Goal: Transaction & Acquisition: Subscribe to service/newsletter

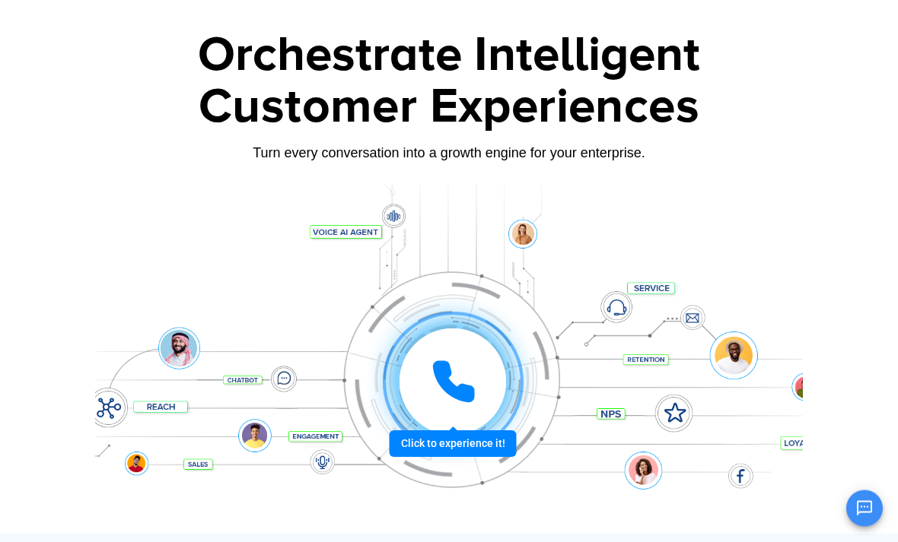
scroll to position [72, 0]
click at [487, 438] on div at bounding box center [452, 382] width 113 height 113
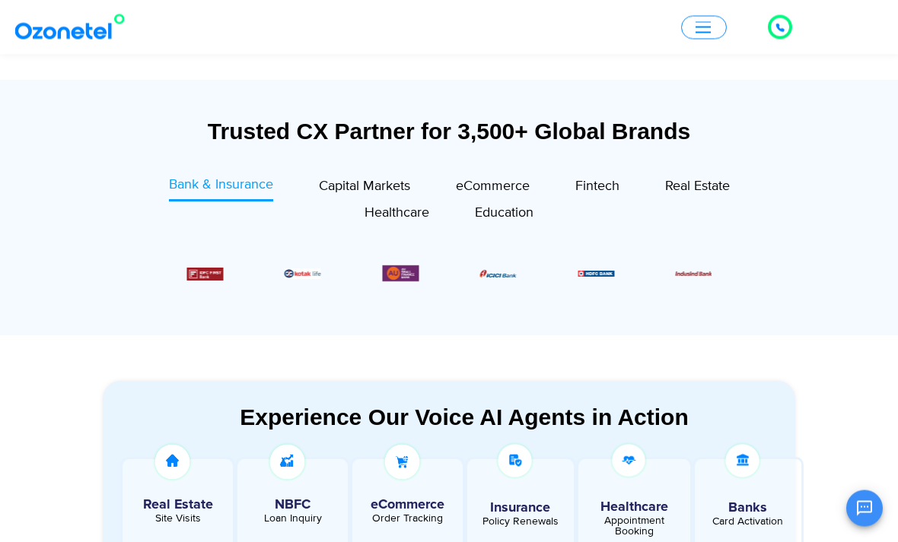
scroll to position [526, 0]
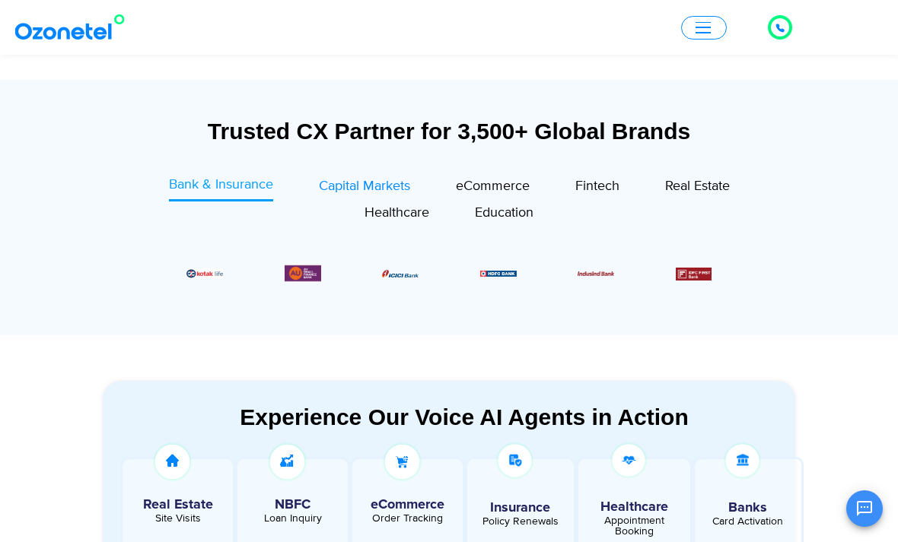
click at [385, 183] on span "Capital Markets" at bounding box center [364, 186] width 91 height 17
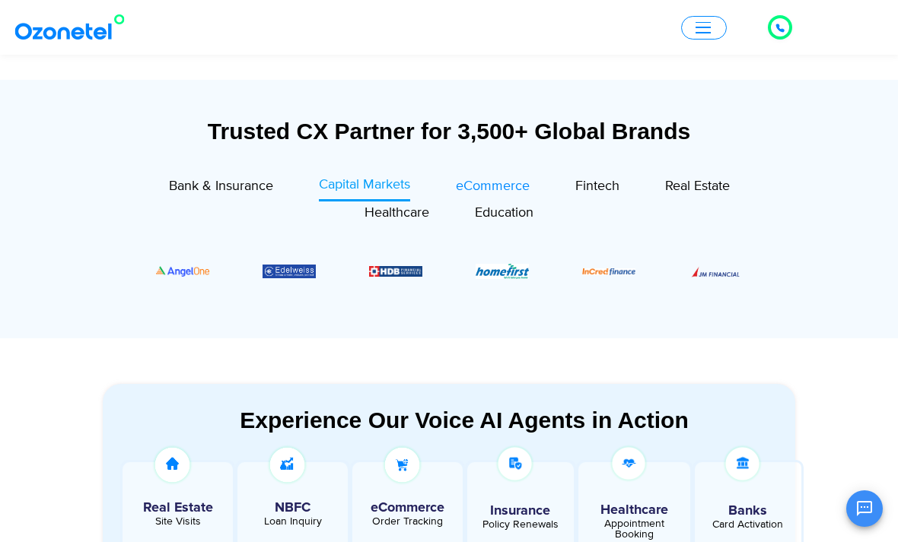
click at [488, 180] on span "eCommerce" at bounding box center [493, 186] width 74 height 17
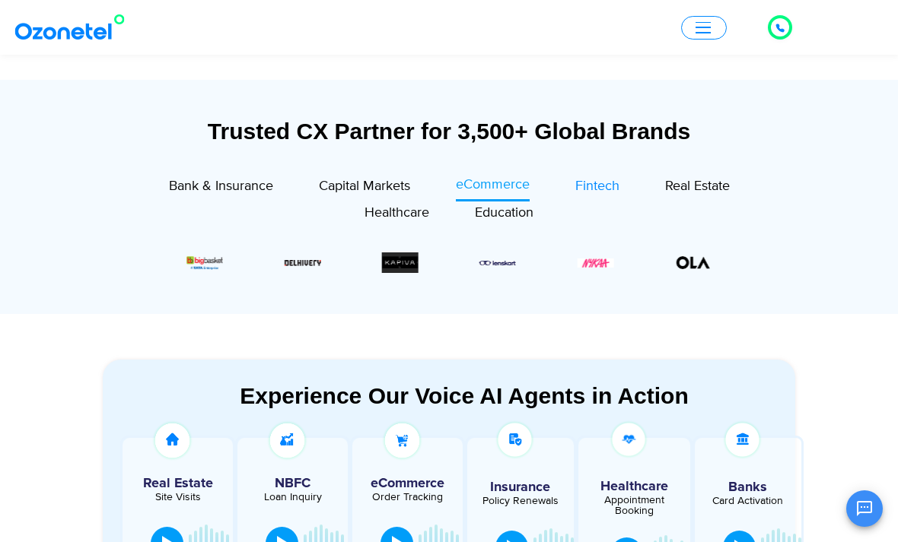
click at [602, 189] on span "Fintech" at bounding box center [597, 186] width 44 height 17
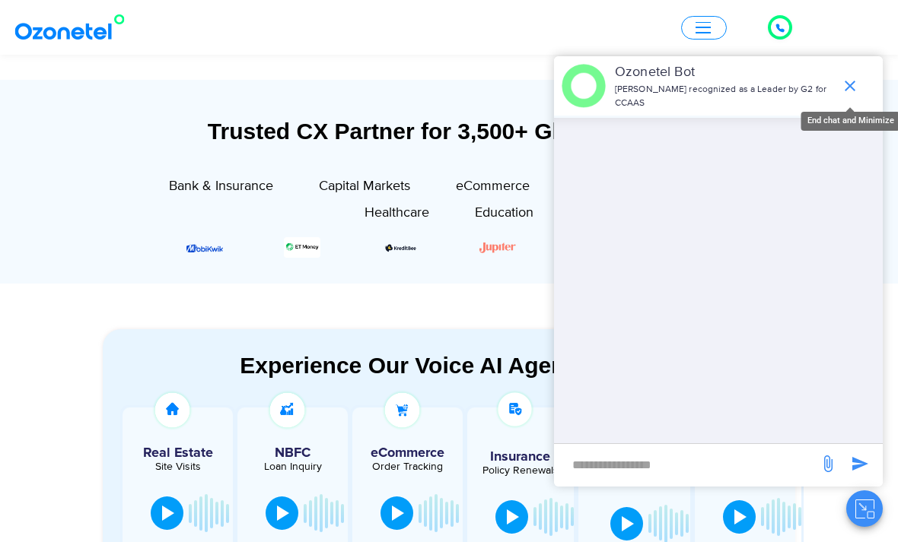
click at [850, 95] on icon "end chat or minimize" at bounding box center [850, 86] width 18 height 18
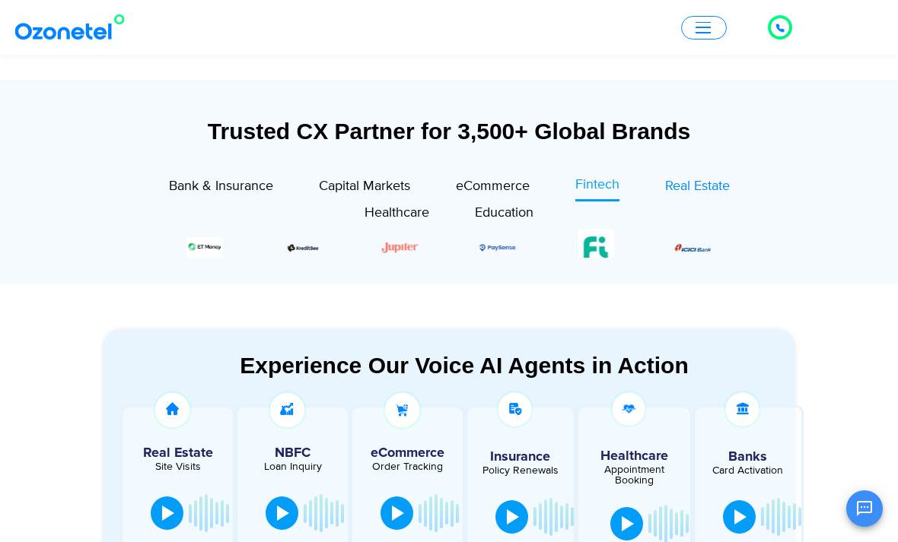
click at [710, 182] on span "Real Estate" at bounding box center [697, 186] width 65 height 17
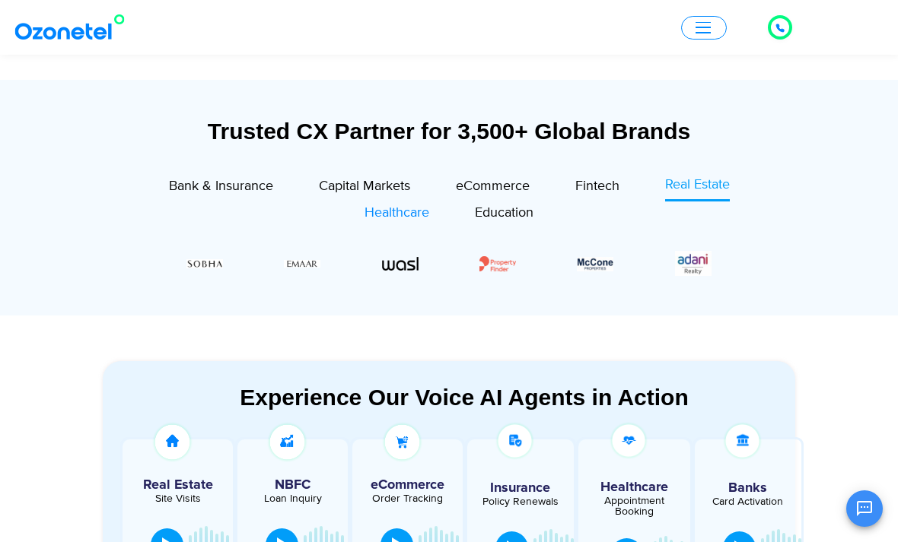
click at [409, 214] on span "Healthcare" at bounding box center [396, 213] width 65 height 17
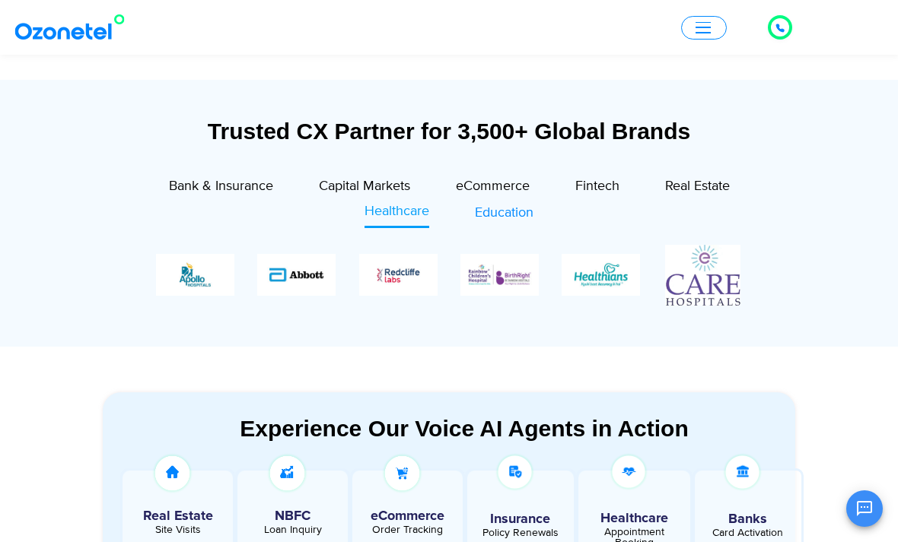
click at [506, 218] on span "Education" at bounding box center [504, 213] width 59 height 17
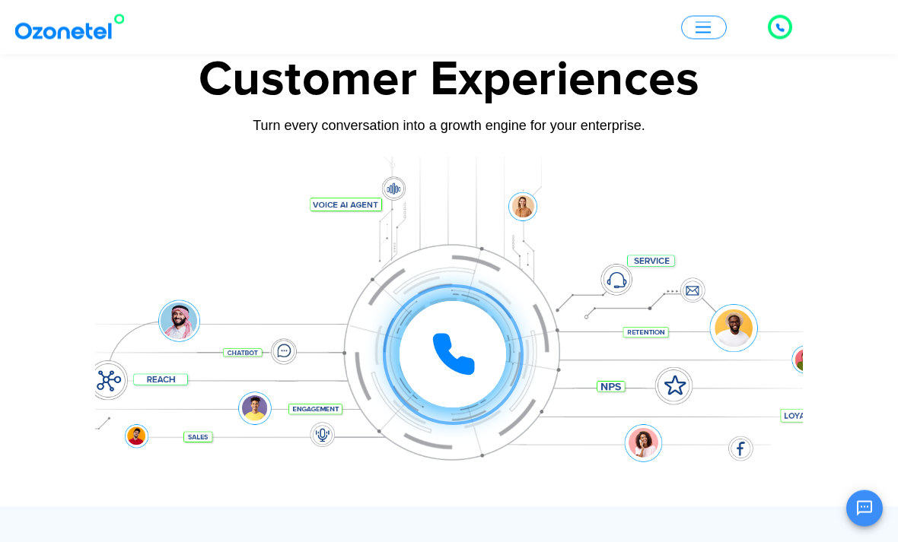
scroll to position [0, 0]
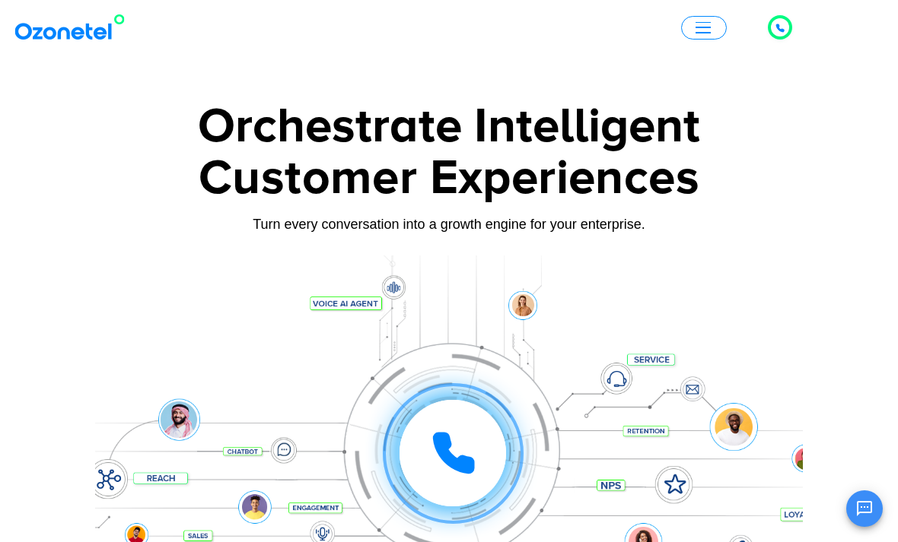
click at [704, 29] on span "button" at bounding box center [702, 27] width 15 height 11
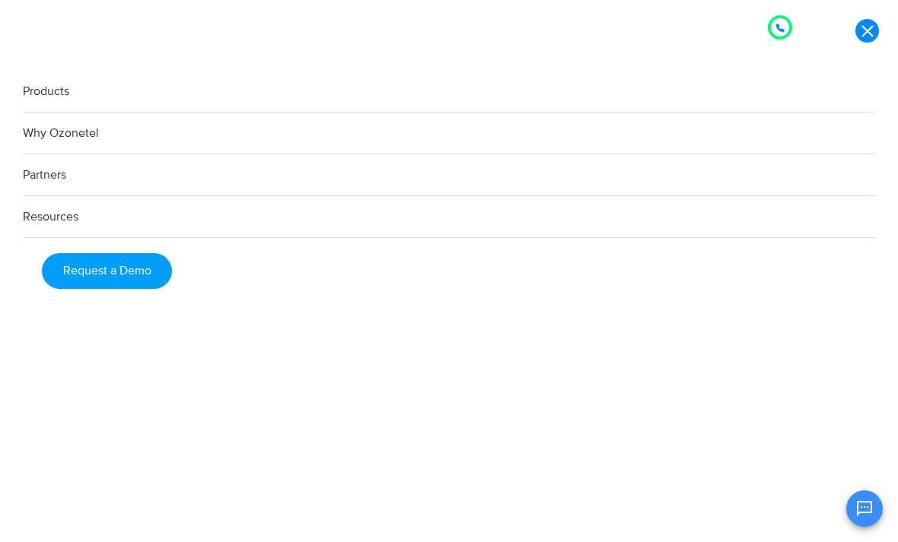
click at [78, 151] on link "Why Ozonetel" at bounding box center [449, 134] width 852 height 42
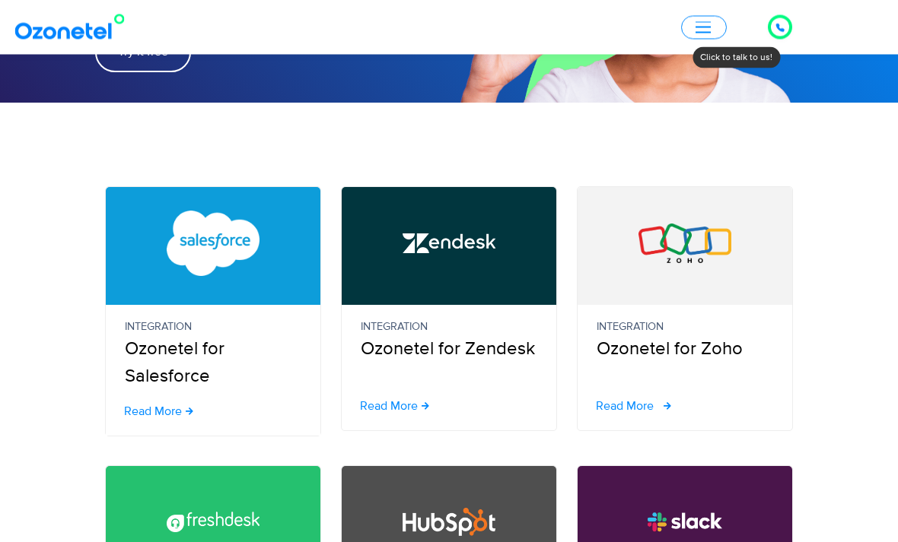
scroll to position [261, 0]
click at [625, 400] on span "Read More" at bounding box center [625, 406] width 58 height 12
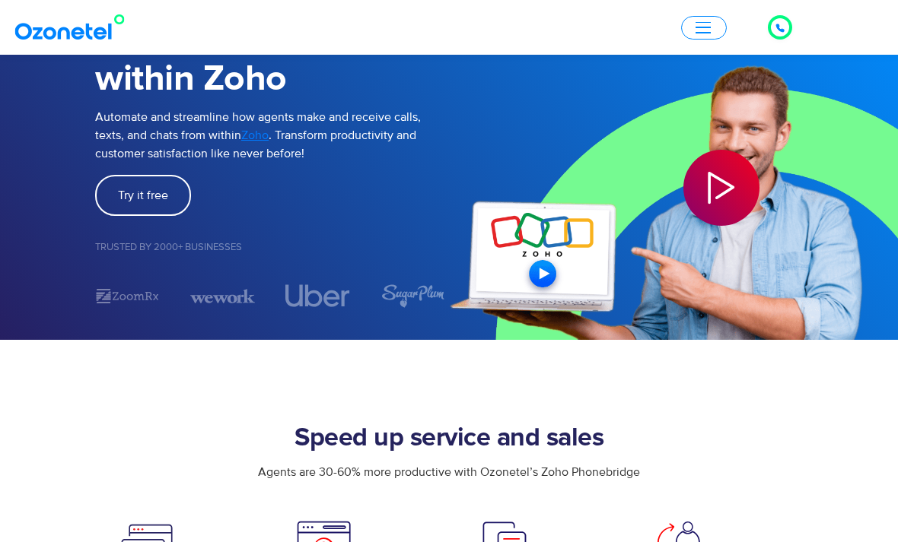
scroll to position [126, 0]
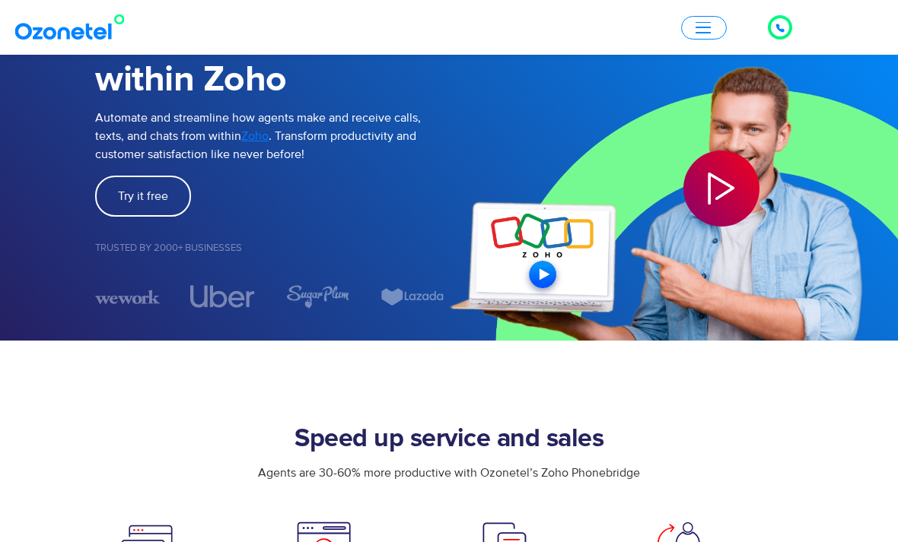
click at [539, 269] on img at bounding box center [673, 151] width 449 height 380
click at [704, 204] on icon "Play Video" at bounding box center [721, 189] width 76 height 76
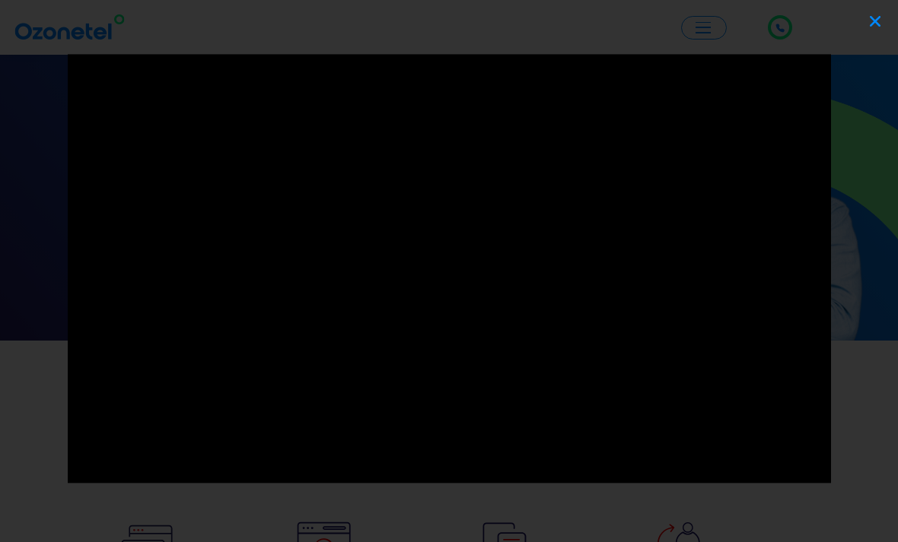
click at [868, 23] on icon "Close (Esc)" at bounding box center [874, 21] width 15 height 15
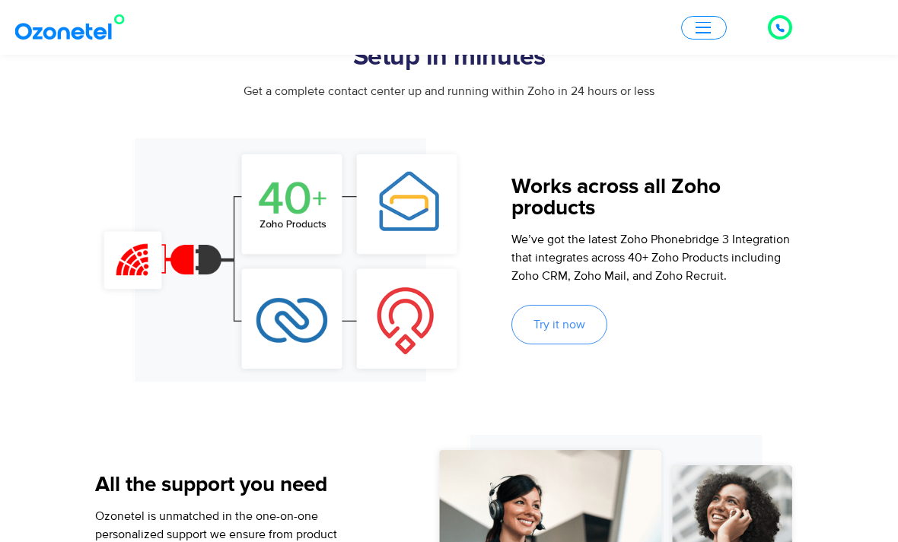
scroll to position [849, 0]
click at [575, 324] on span "Try it now" at bounding box center [559, 326] width 52 height 12
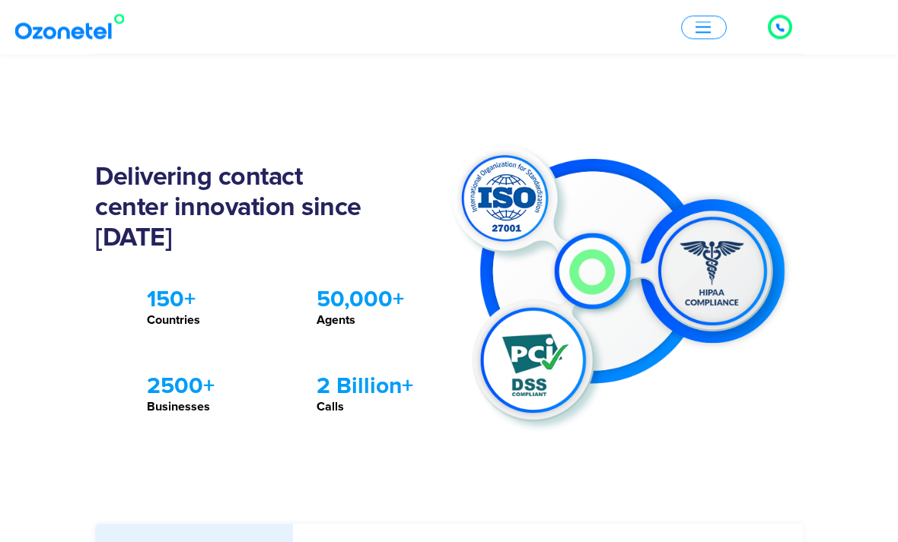
scroll to position [1438, 0]
